Goal: Transaction & Acquisition: Purchase product/service

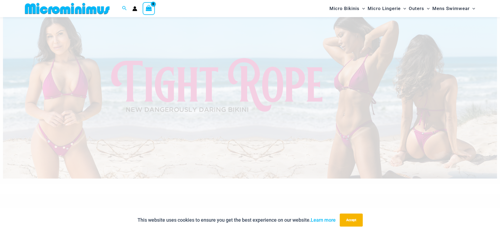
scroll to position [35, 0]
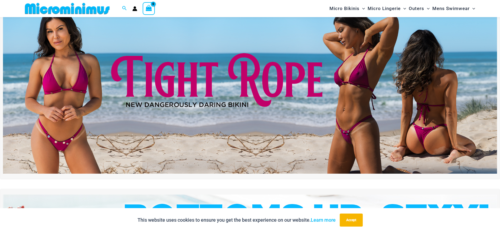
click at [190, 144] on img at bounding box center [250, 89] width 494 height 168
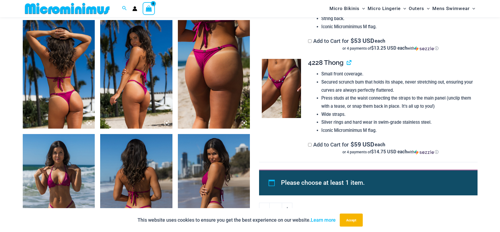
scroll to position [374, 0]
